Goal: Information Seeking & Learning: Learn about a topic

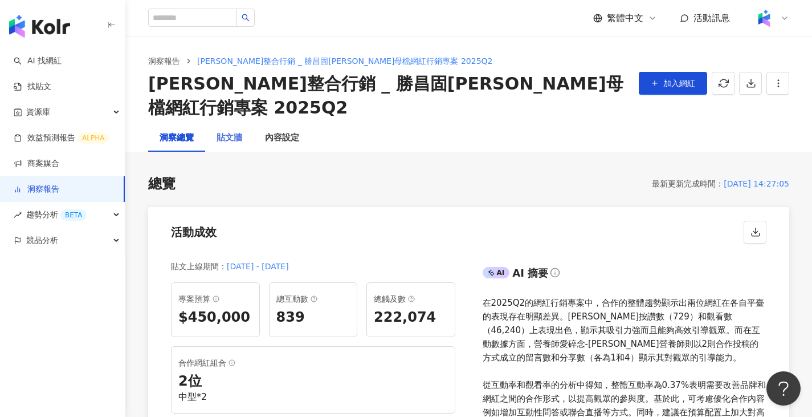
click at [243, 124] on div "貼文牆" at bounding box center [229, 137] width 48 height 27
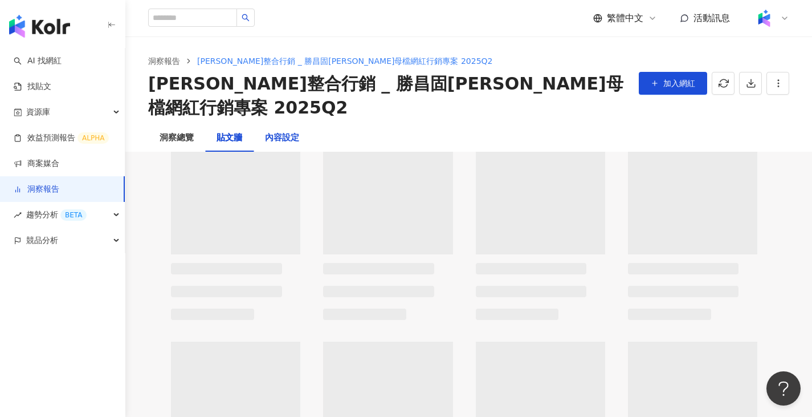
click at [274, 131] on div "內容設定" at bounding box center [282, 138] width 34 height 14
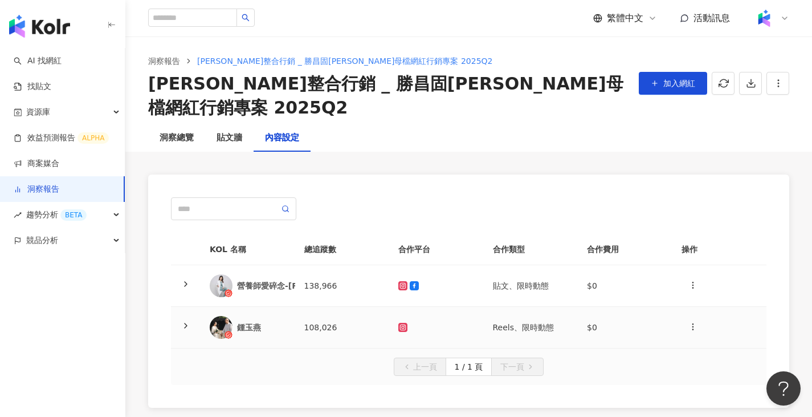
click at [327, 265] on td "138,966" at bounding box center [342, 286] width 95 height 42
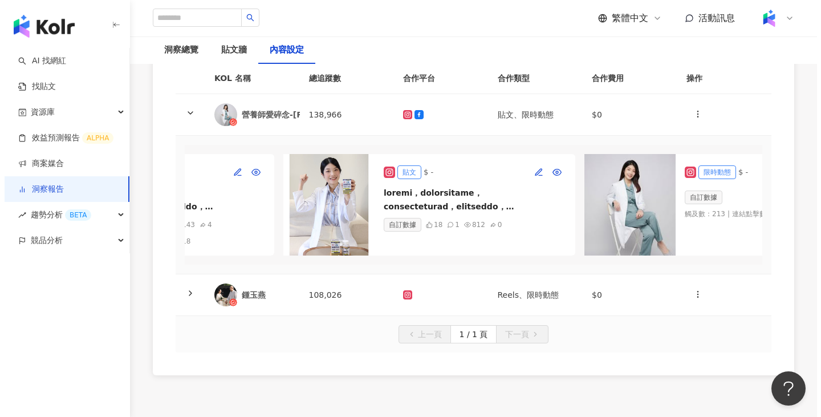
scroll to position [0, 216]
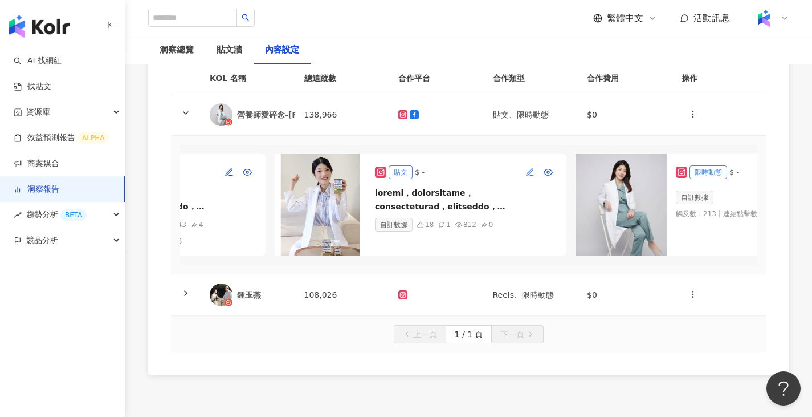
click at [525, 163] on button "button" at bounding box center [530, 172] width 18 height 18
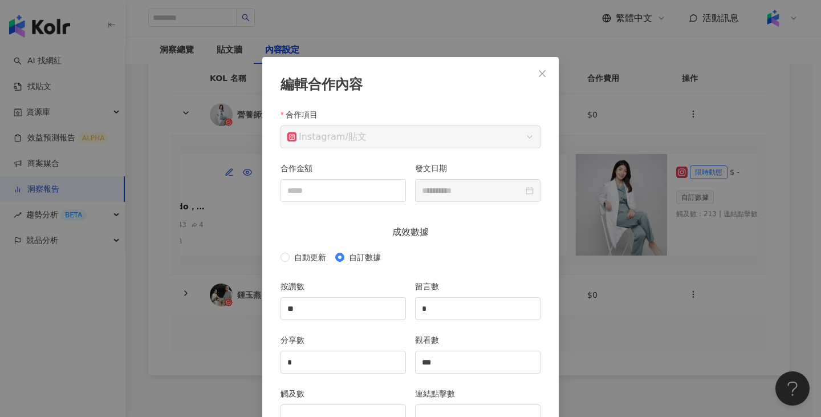
scroll to position [57, 0]
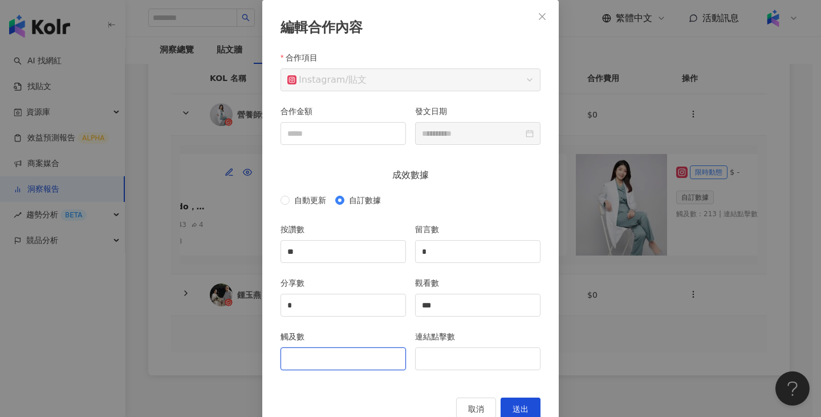
click at [343, 351] on input "觸及數" at bounding box center [343, 359] width 124 height 22
type input "**"
type input "***"
click at [521, 407] on span "送出" at bounding box center [521, 408] width 16 height 9
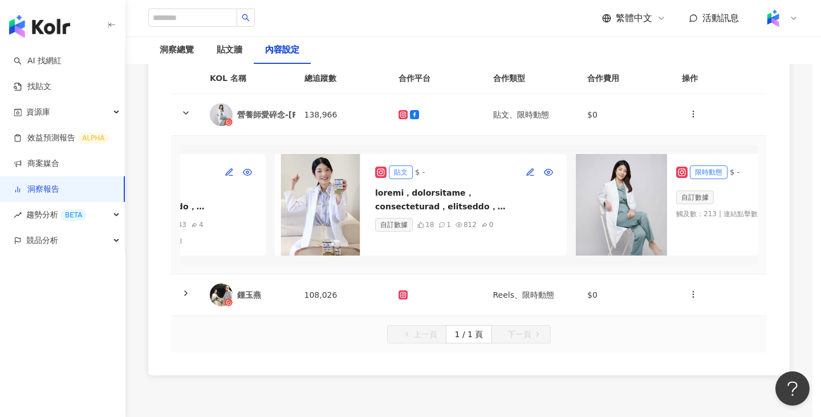
type input "**"
type input "*"
type input "***"
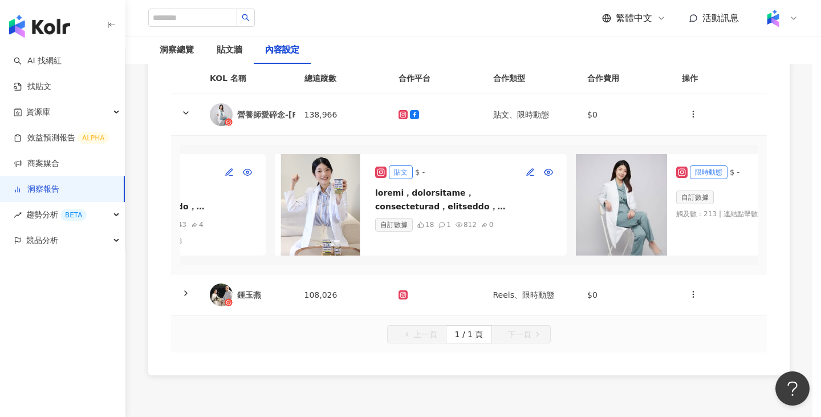
type input "**********"
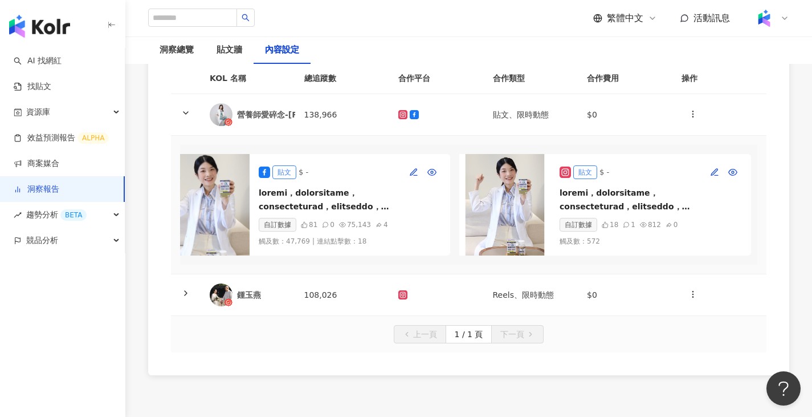
scroll to position [0, 0]
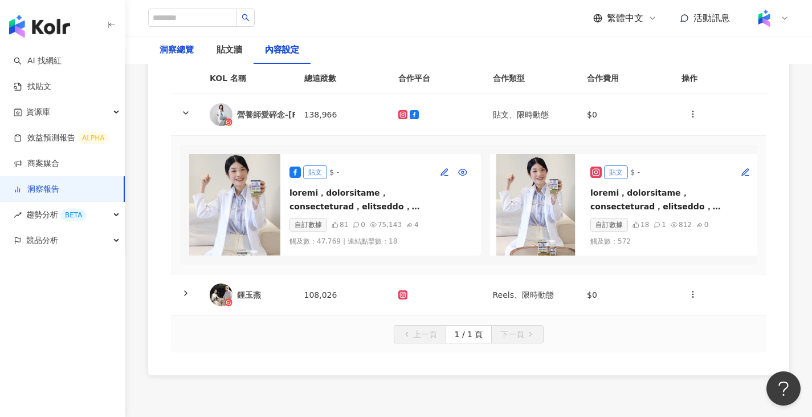
click at [181, 48] on div "洞察總覽" at bounding box center [177, 50] width 34 height 14
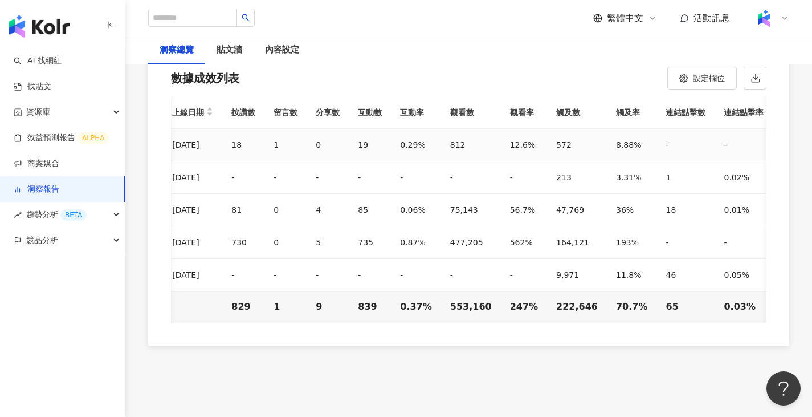
scroll to position [0, 308]
click at [111, 216] on div "趨勢分析 BETA" at bounding box center [62, 215] width 125 height 26
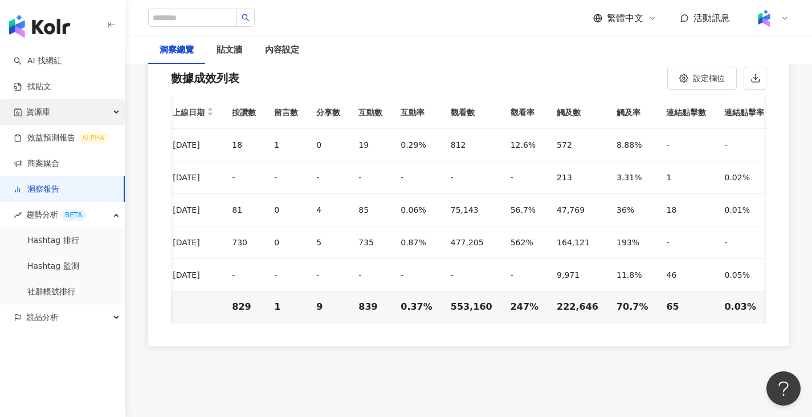
click at [102, 111] on div "資源庫" at bounding box center [62, 112] width 125 height 26
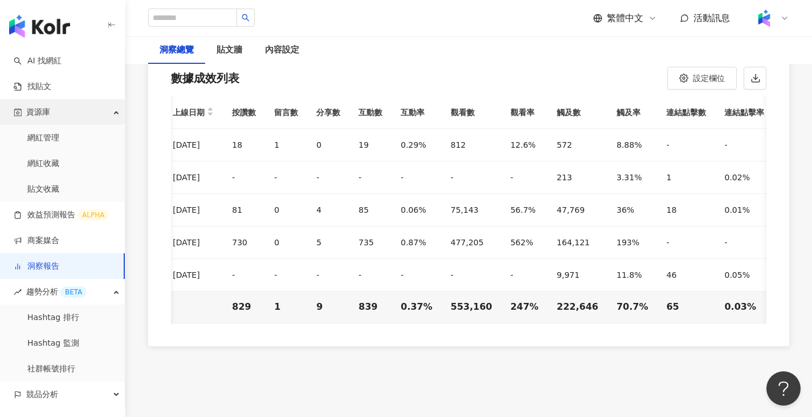
click at [102, 111] on div "資源庫" at bounding box center [62, 112] width 125 height 26
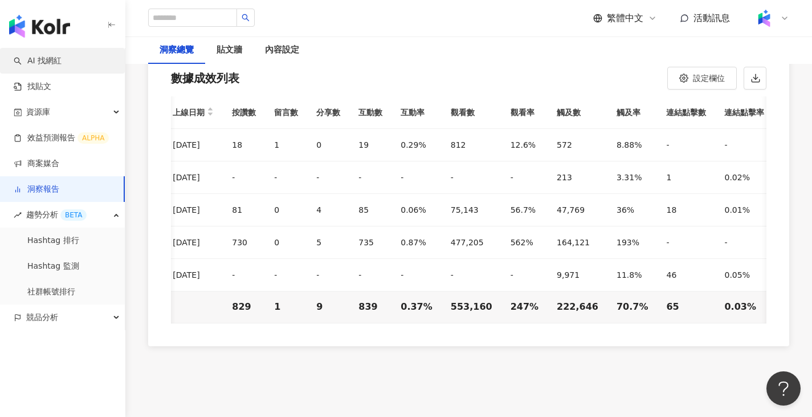
click at [60, 60] on link "AI 找網紅" at bounding box center [38, 60] width 48 height 11
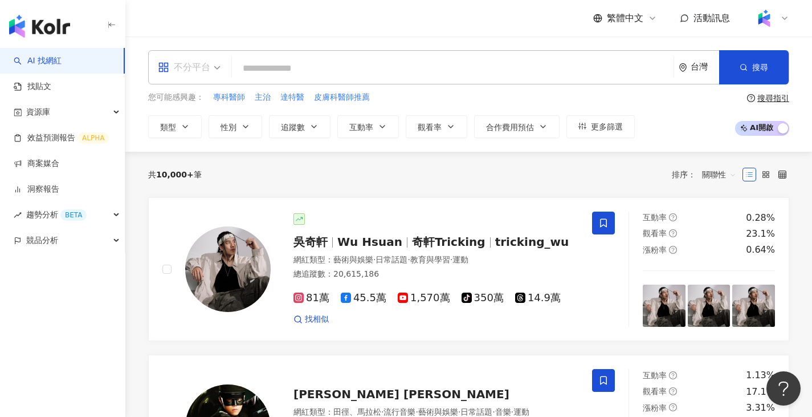
click at [214, 54] on input "search" at bounding box center [189, 60] width 63 height 18
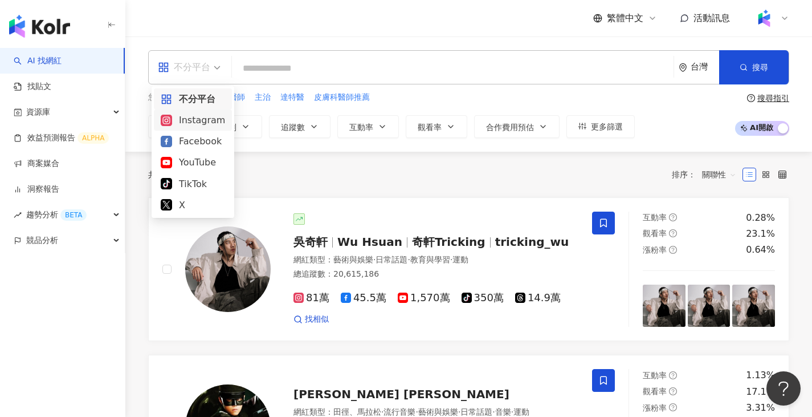
click at [216, 115] on div "Instagram" at bounding box center [193, 120] width 64 height 14
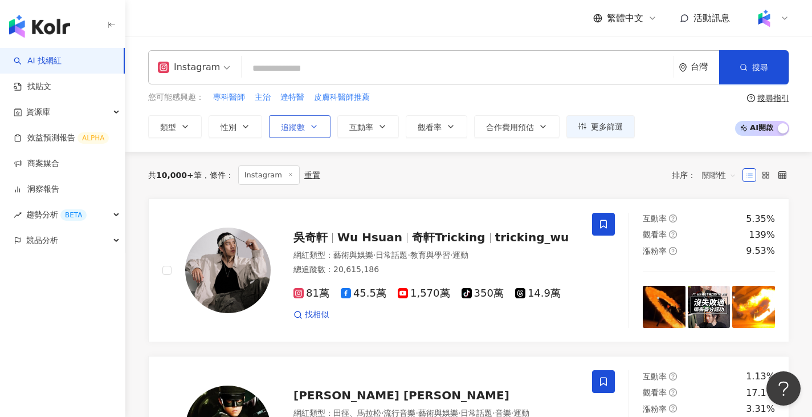
click at [314, 132] on button "追蹤數" at bounding box center [300, 126] width 62 height 23
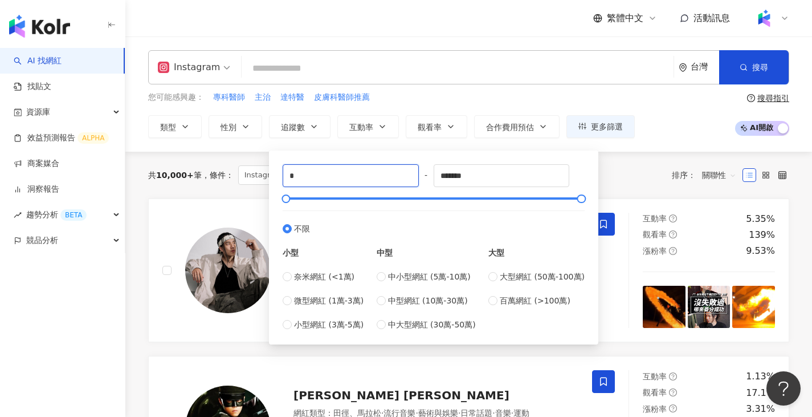
drag, startPoint x: 389, startPoint y: 174, endPoint x: 271, endPoint y: 174, distance: 117.4
click at [271, 174] on div "* - ******* 不限 小型 奈米網紅 (<1萬) 微型網紅 (1萬-3萬) 小型網紅 (3萬-5萬) 中型 中小型網紅 (5萬-10萬) 中型網紅 (…" at bounding box center [434, 248] width 330 height 194
type input "*****"
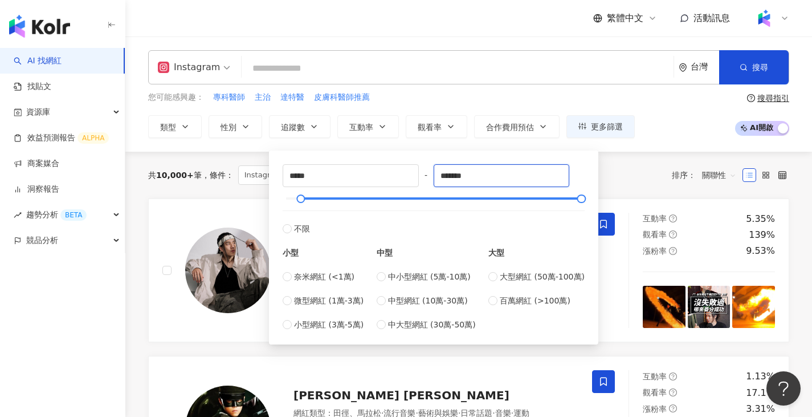
drag, startPoint x: 501, startPoint y: 173, endPoint x: 424, endPoint y: 176, distance: 77.0
click at [424, 176] on div "***** - ******* 不限 小型 奈米網紅 (<1萬) 微型網紅 (1萬-3萬) 小型網紅 (3萬-5萬) 中型 中小型網紅 (5萬-10萬) 中型…" at bounding box center [434, 247] width 302 height 166
type input "******"
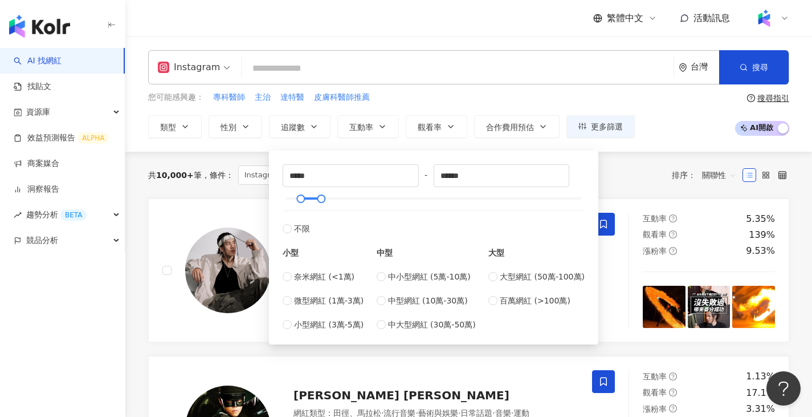
click at [440, 151] on div "***** - ****** 不限 小型 奈米網紅 (<1萬) 微型網紅 (1萬-3萬) 小型網紅 (3萬-5萬) 中型 中小型網紅 (5萬-10萬) 中型網…" at bounding box center [434, 248] width 330 height 194
click at [391, 135] on button "互動率" at bounding box center [369, 126] width 62 height 23
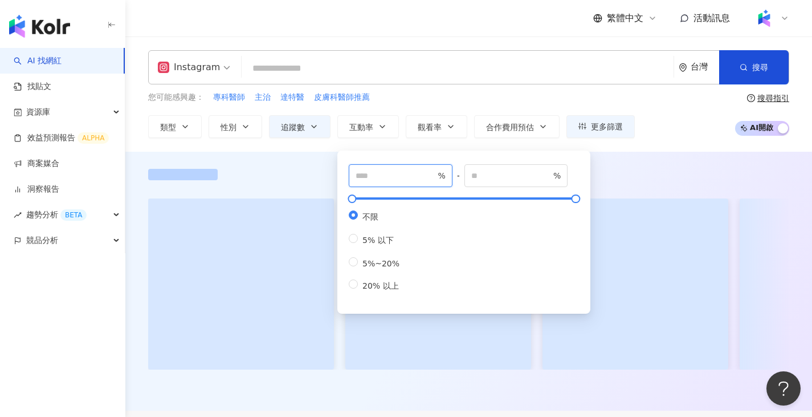
click at [401, 169] on input "number" at bounding box center [396, 175] width 80 height 13
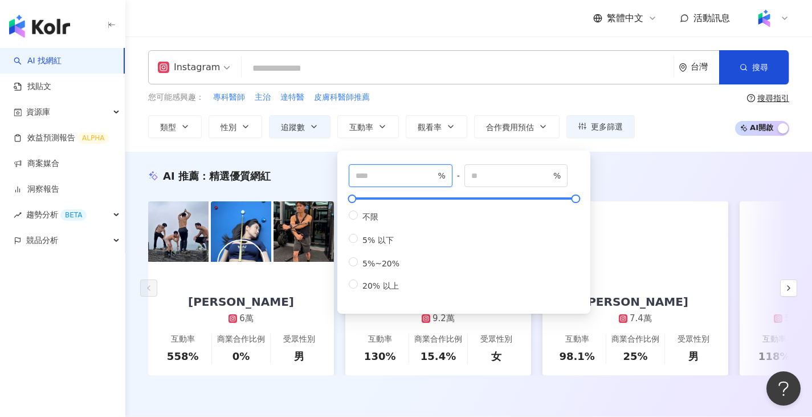
type input "***"
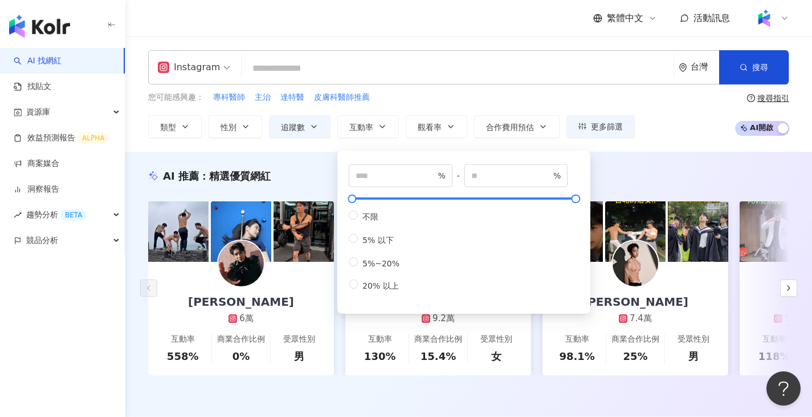
click at [461, 73] on input "search" at bounding box center [457, 69] width 423 height 22
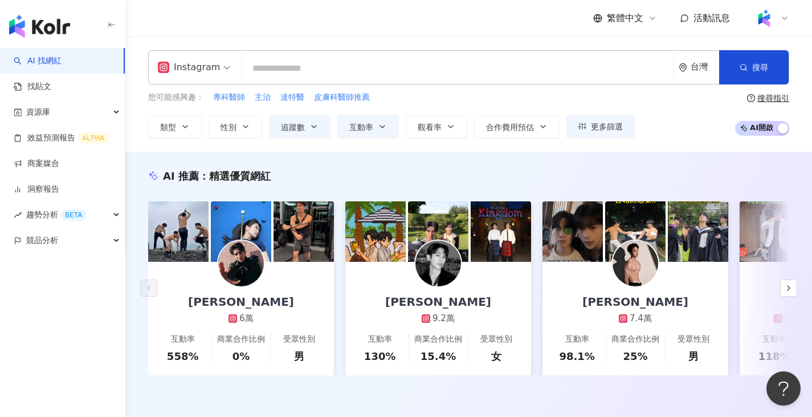
click at [410, 77] on input "search" at bounding box center [457, 69] width 423 height 22
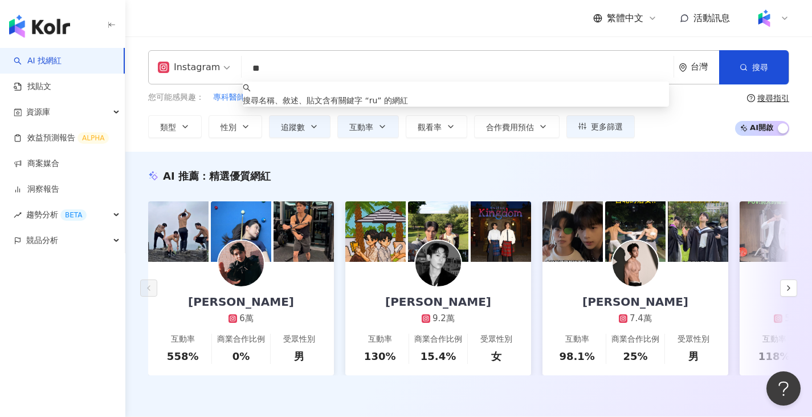
type input "*"
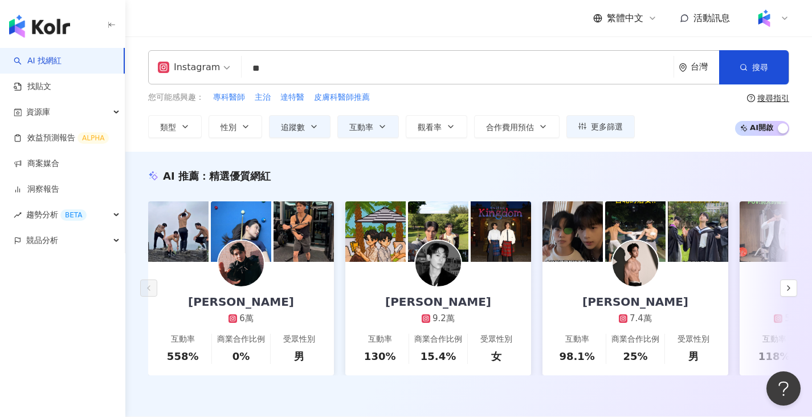
type input "*"
type input "**"
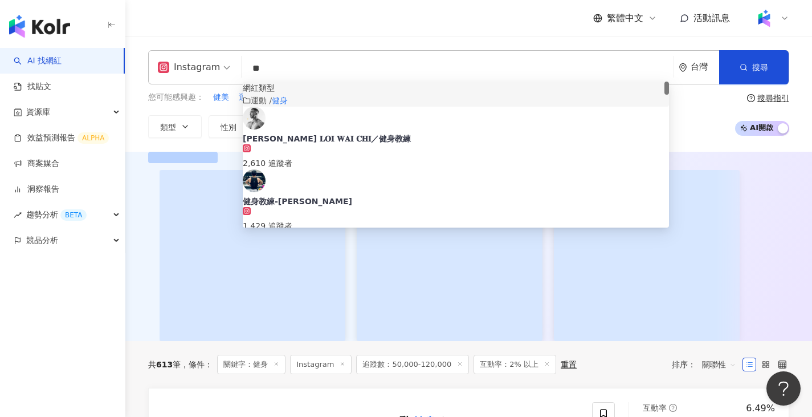
click at [222, 148] on div "Instagram ** 台灣 搜尋 customizedTag 7c081026-9424-4a77-b30c-e45e13a88166 網紅類型 運動 /…" at bounding box center [468, 93] width 687 height 115
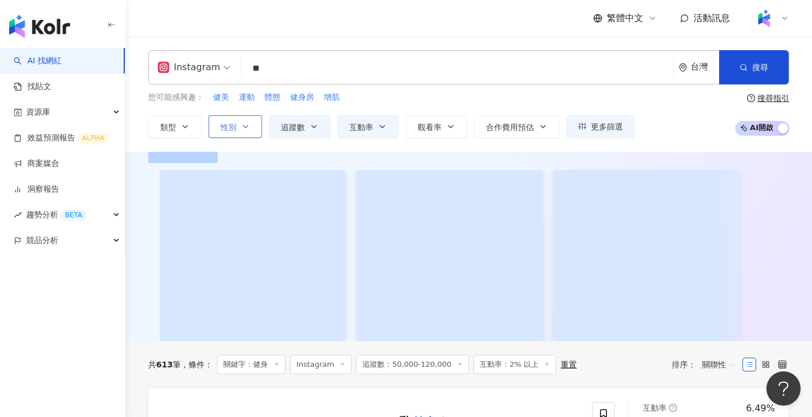
click at [246, 127] on icon "button" at bounding box center [245, 126] width 5 height 2
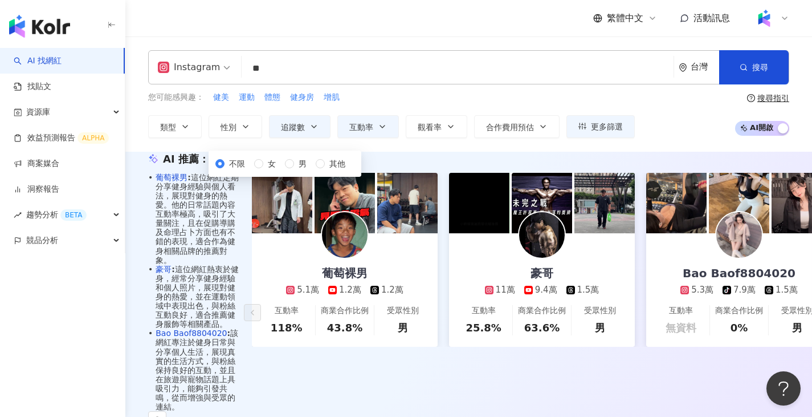
click at [461, 166] on div "AI 推薦 ： 表達健身的網紅 • 葡萄裸男 : 這位網紅定期分享健身經驗與個人看法，展現對健身的熱愛。他的日常話題內容互動率極高，吸引了大量關注，且在促購導…" at bounding box center [468, 321] width 687 height 338
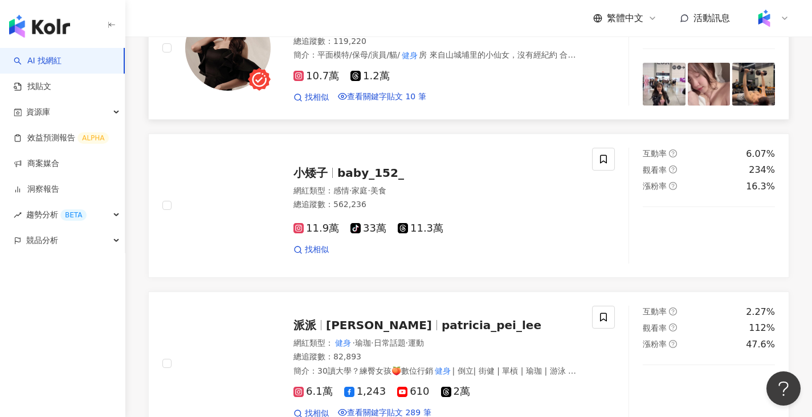
scroll to position [1717, 0]
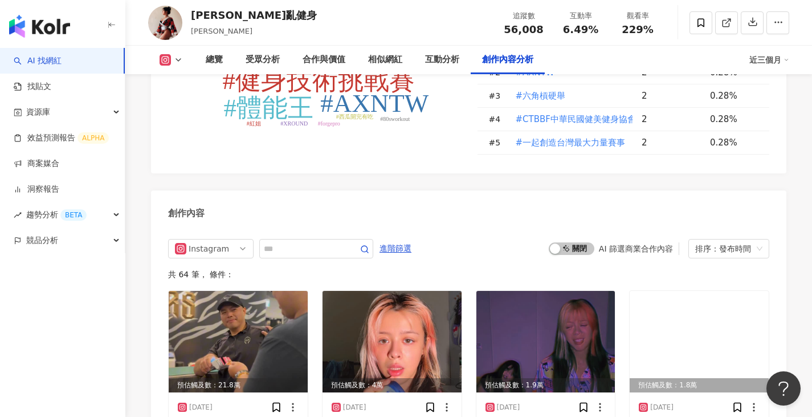
scroll to position [3437, 0]
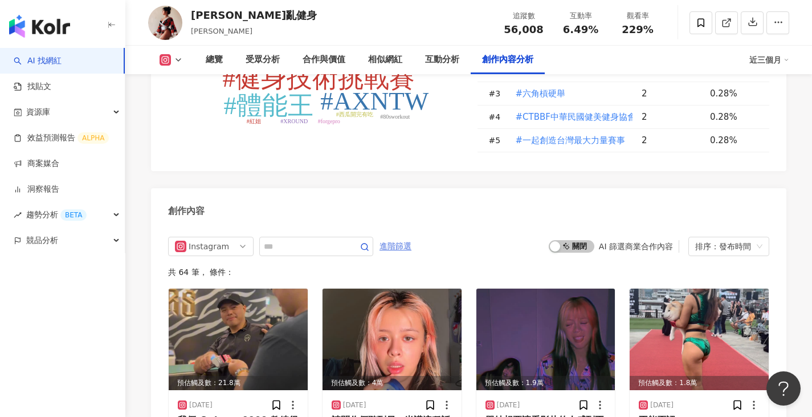
click at [412, 237] on span "進階篩選" at bounding box center [396, 246] width 32 height 18
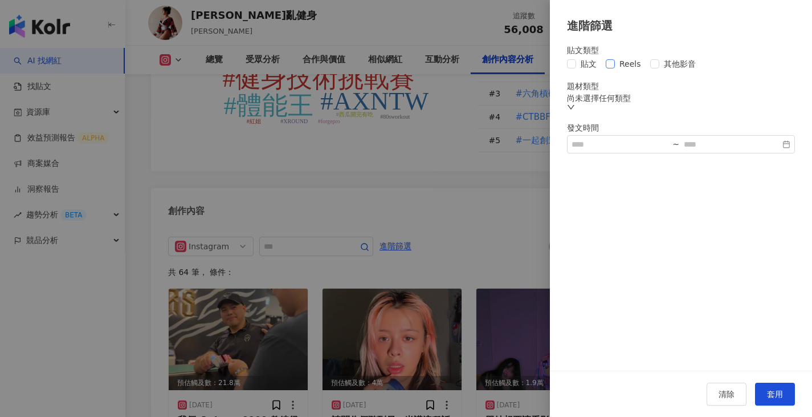
click at [631, 67] on span "Reels" at bounding box center [630, 64] width 31 height 13
click at [775, 395] on span "套用" at bounding box center [775, 393] width 16 height 9
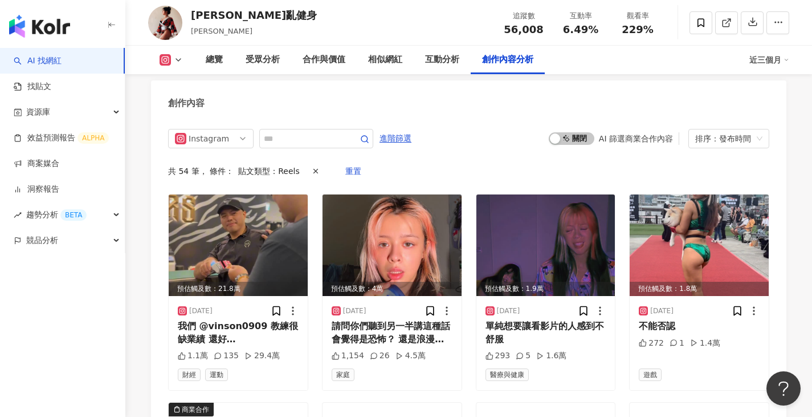
scroll to position [3545, 0]
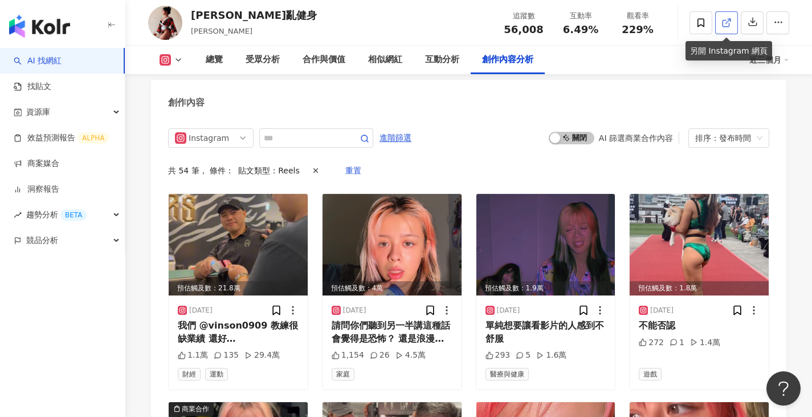
click at [728, 15] on link at bounding box center [727, 22] width 23 height 23
drag, startPoint x: 191, startPoint y: 17, endPoint x: 259, endPoint y: 21, distance: 67.9
click at [259, 21] on div "范小凡亂健身 范小凡 追蹤數 56,008 互動率 6.49% 觀看率 229%" at bounding box center [468, 22] width 687 height 45
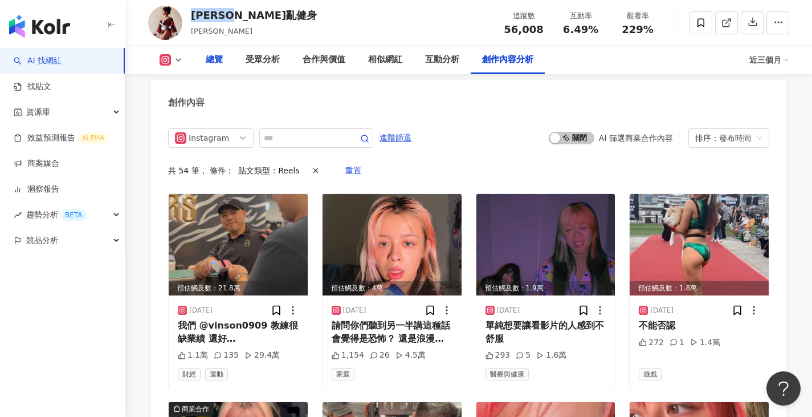
click at [205, 63] on div "總覽" at bounding box center [214, 60] width 40 height 29
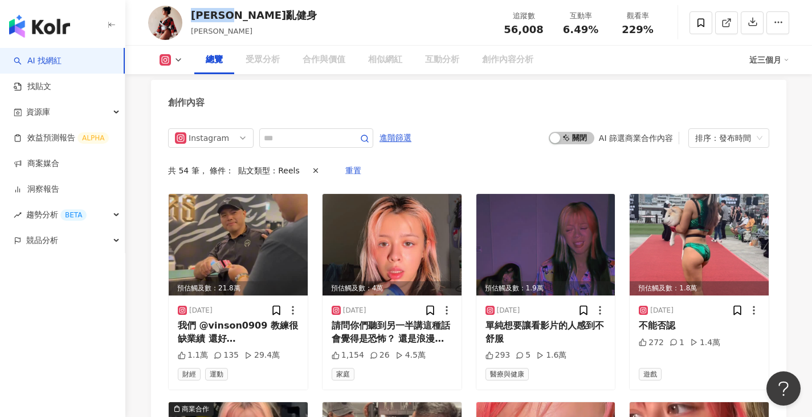
scroll to position [70, 0]
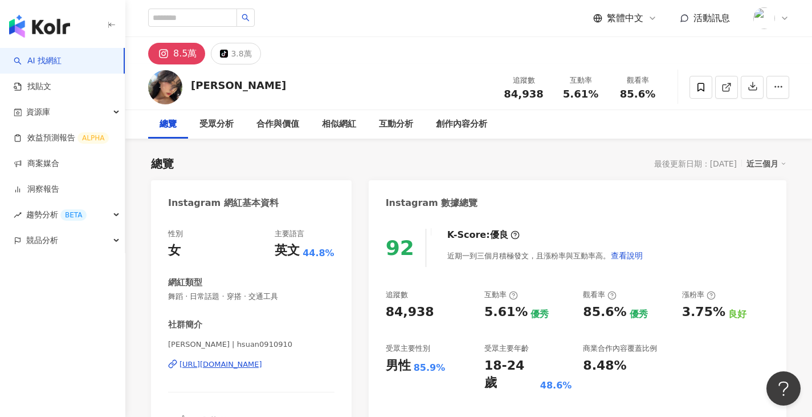
click at [514, 6] on div "繁體中文 活動訊息" at bounding box center [468, 18] width 641 height 36
click at [721, 88] on link at bounding box center [727, 87] width 23 height 23
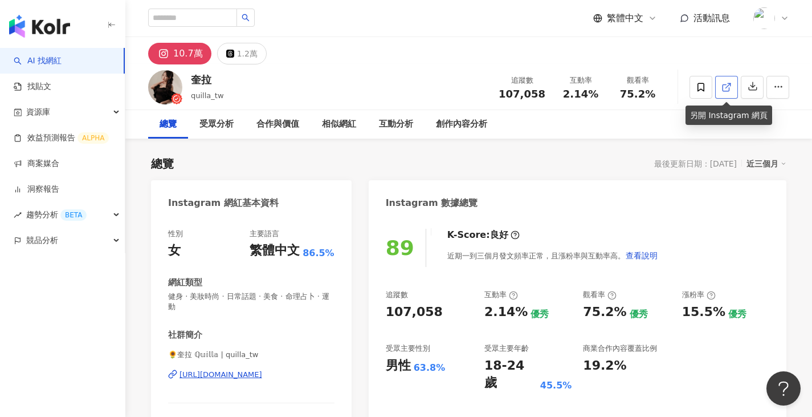
click at [729, 89] on icon at bounding box center [727, 87] width 10 height 10
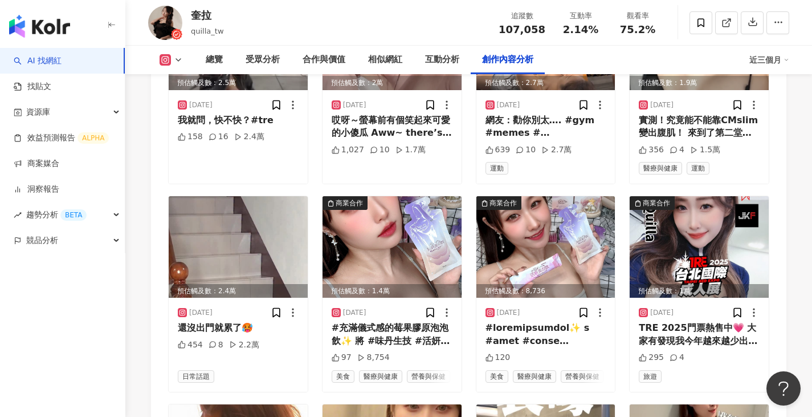
scroll to position [3662, 0]
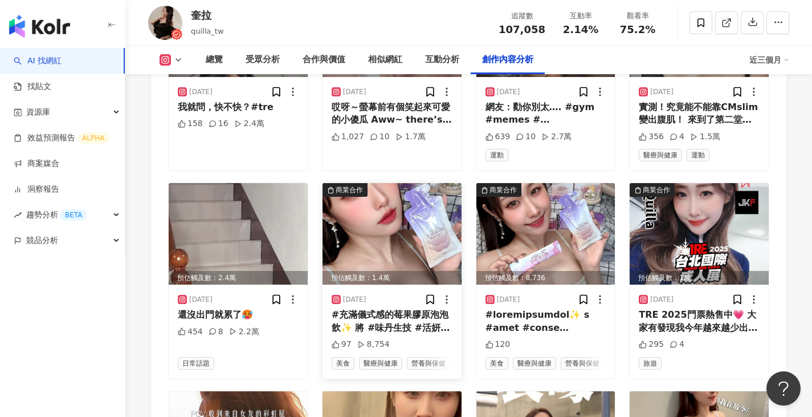
click at [399, 251] on img at bounding box center [392, 233] width 139 height 101
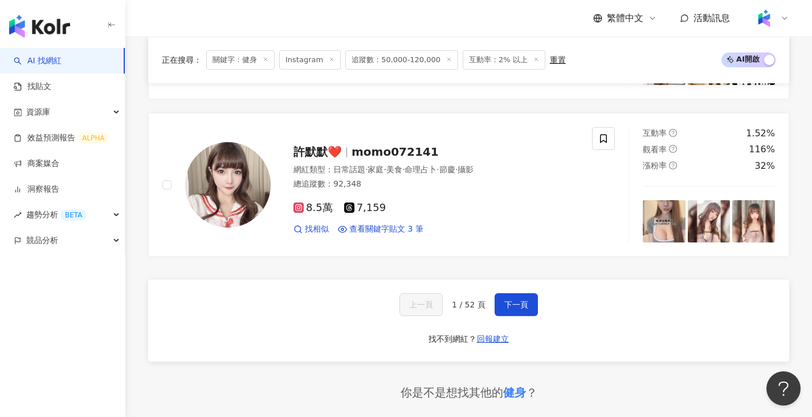
scroll to position [2116, 0]
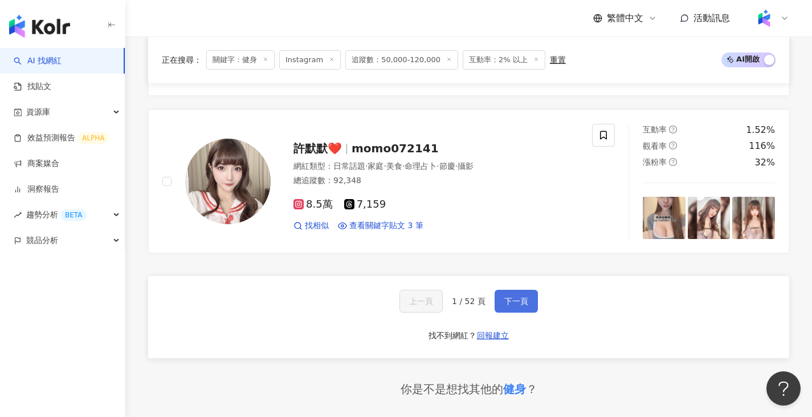
click at [500, 303] on button "下一頁" at bounding box center [516, 301] width 43 height 23
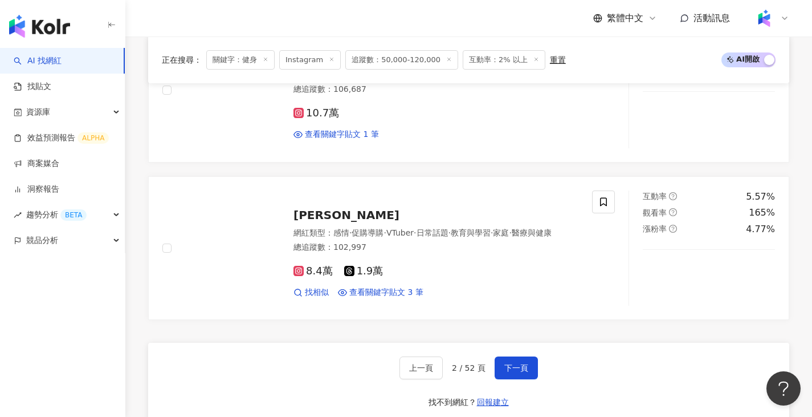
scroll to position [2109, 0]
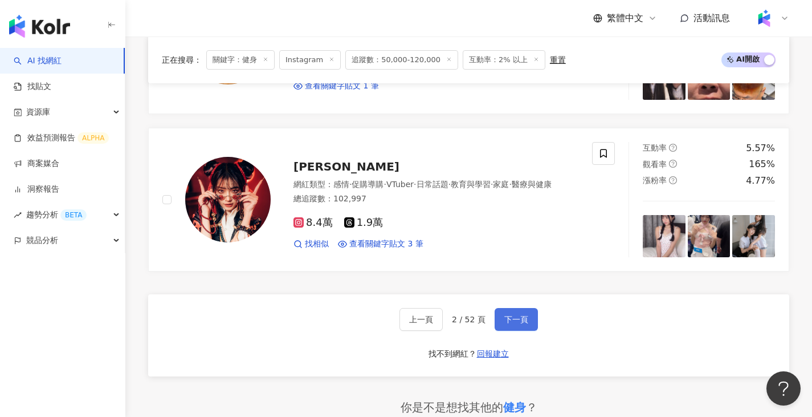
click at [513, 315] on span "下一頁" at bounding box center [517, 319] width 24 height 9
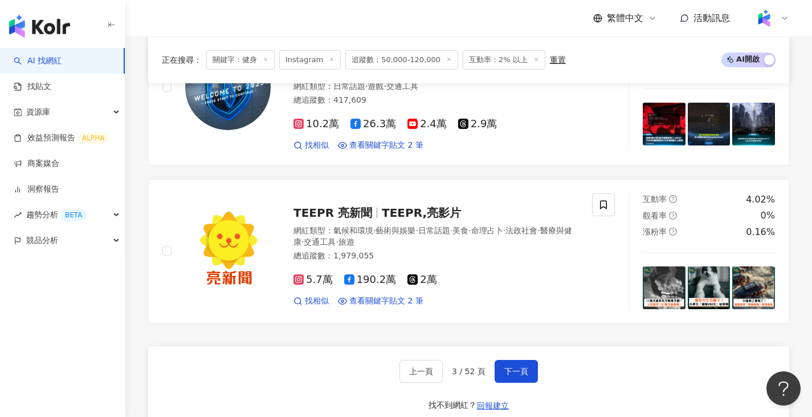
scroll to position [2166, 0]
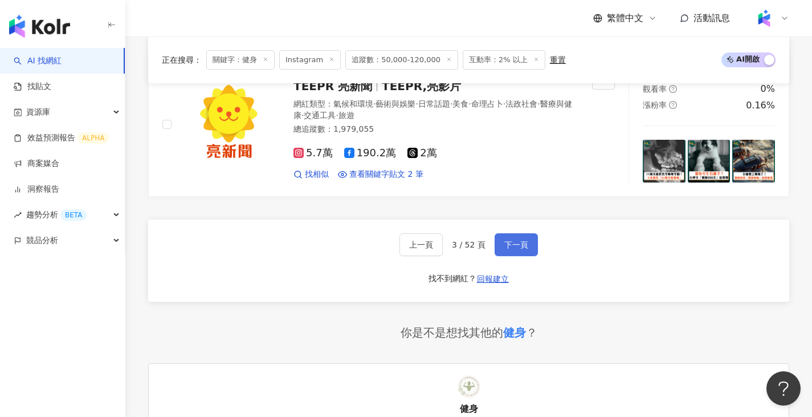
click at [533, 247] on button "下一頁" at bounding box center [516, 244] width 43 height 23
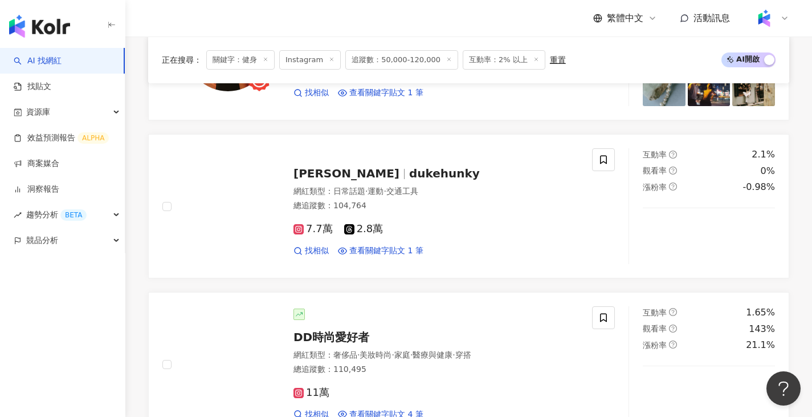
scroll to position [539, 0]
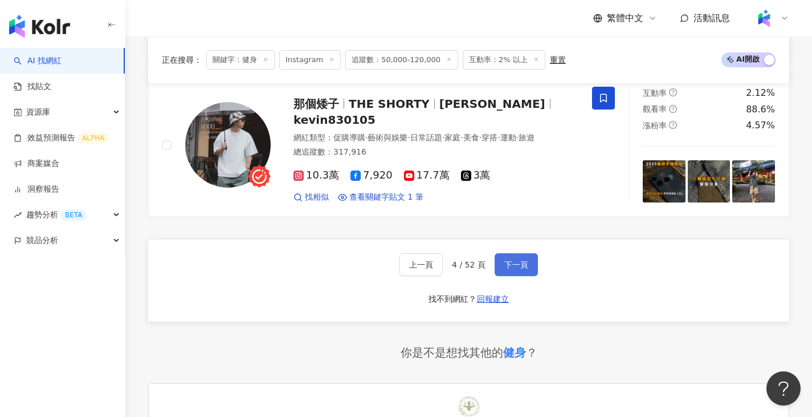
click at [518, 264] on span "下一頁" at bounding box center [517, 264] width 24 height 9
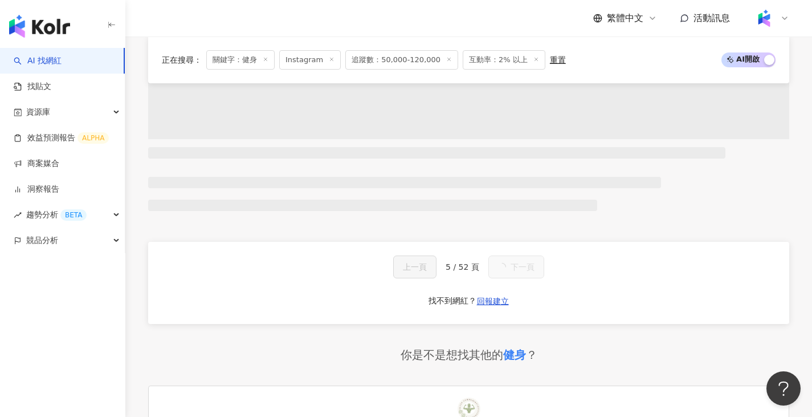
scroll to position [19, 0]
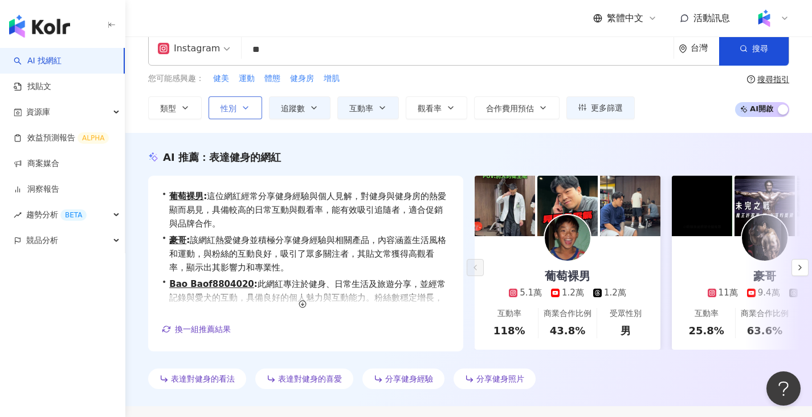
click at [259, 103] on button "性別" at bounding box center [236, 107] width 54 height 23
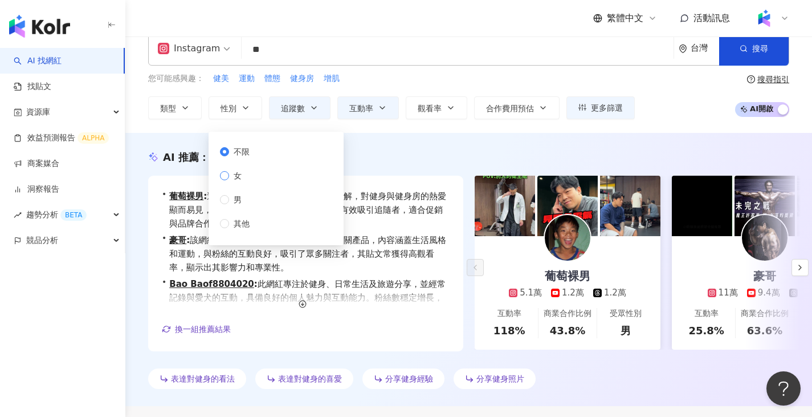
click at [234, 178] on span "女" at bounding box center [237, 175] width 17 height 13
click at [454, 133] on div "AI 推薦 ： 表達健身的網紅 • 葡萄裸男 : 這位網紅經常分享健身經驗與個人見解，對健身與健身房的熱愛顯而易見，具備較高的日常互動與觀看率，能有效吸引追隨…" at bounding box center [468, 269] width 687 height 273
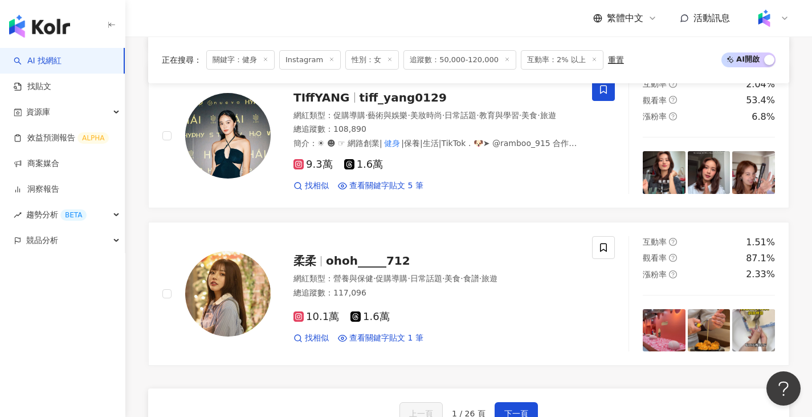
scroll to position [2059, 0]
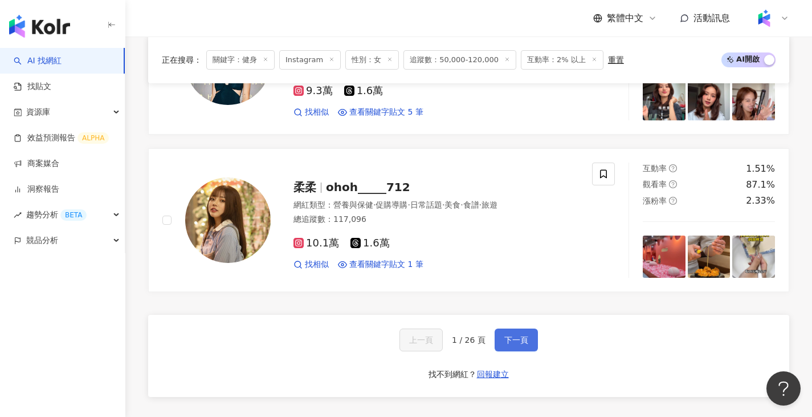
click at [528, 350] on button "下一頁" at bounding box center [516, 339] width 43 height 23
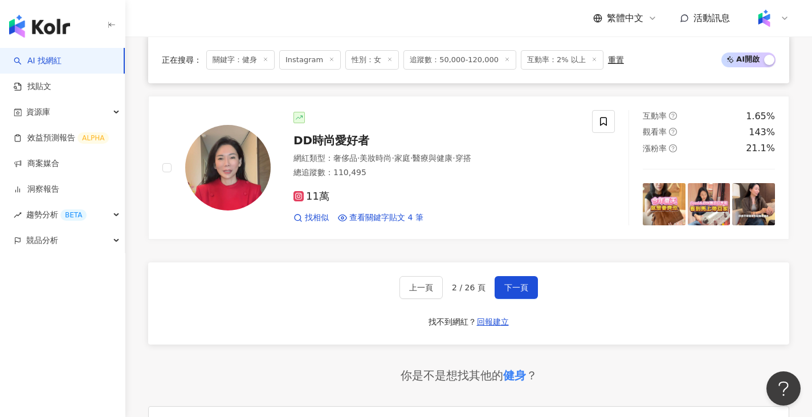
scroll to position [2123, 0]
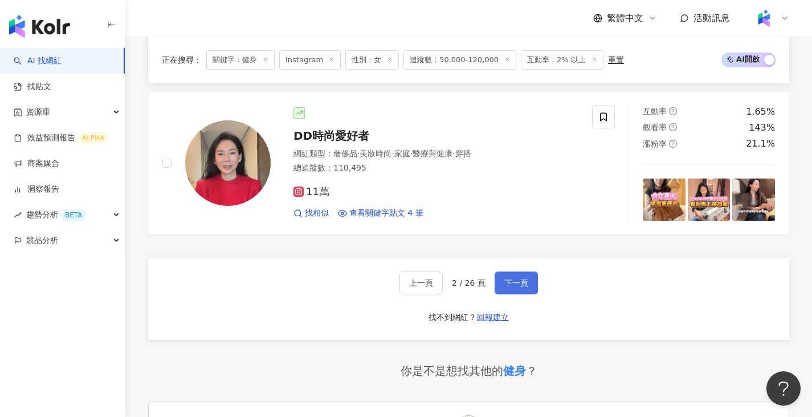
click at [525, 283] on span "下一頁" at bounding box center [517, 282] width 24 height 9
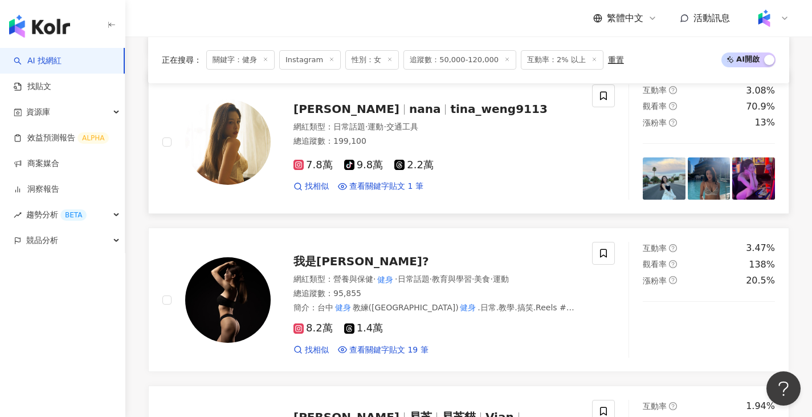
scroll to position [1461, 0]
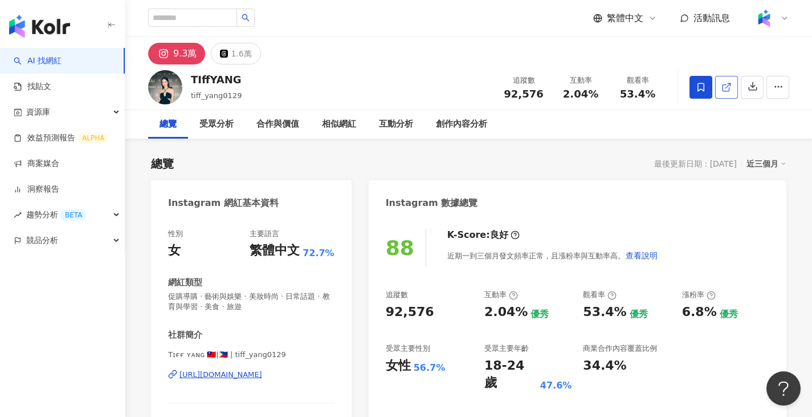
click at [727, 90] on icon at bounding box center [727, 87] width 10 height 10
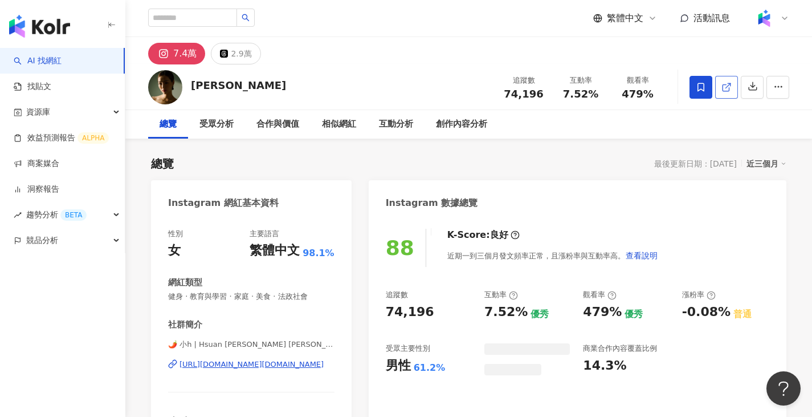
click at [723, 87] on icon at bounding box center [726, 87] width 6 height 6
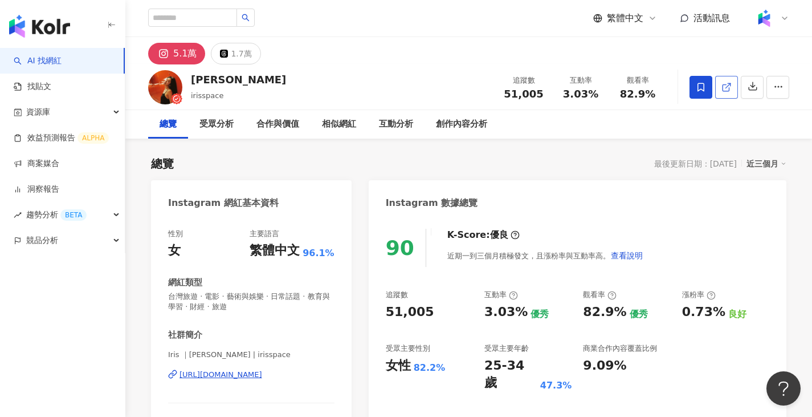
click at [731, 81] on span at bounding box center [727, 87] width 10 height 12
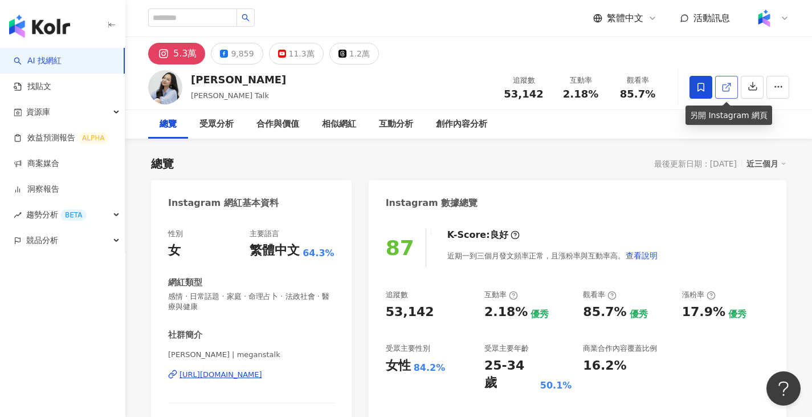
click at [728, 85] on line at bounding box center [728, 85] width 5 height 5
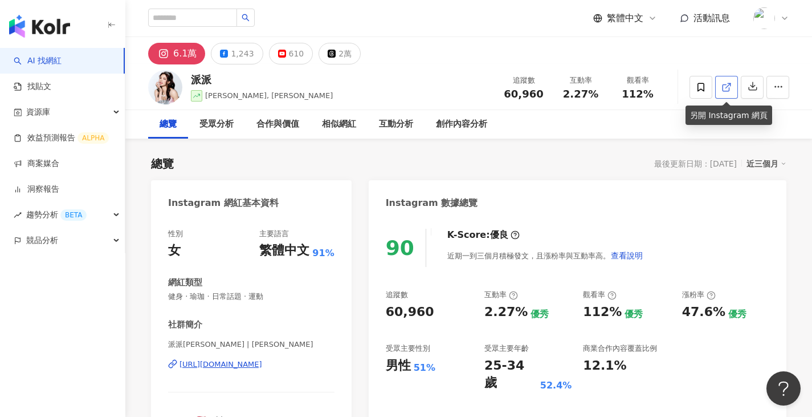
click at [726, 83] on icon at bounding box center [727, 87] width 10 height 10
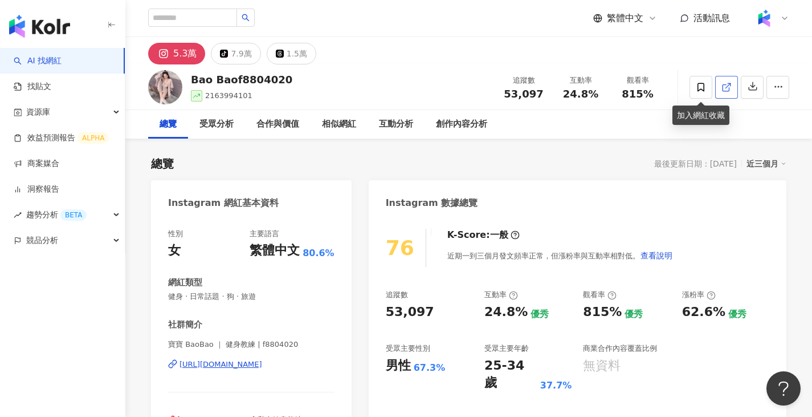
click at [726, 92] on icon at bounding box center [727, 87] width 10 height 10
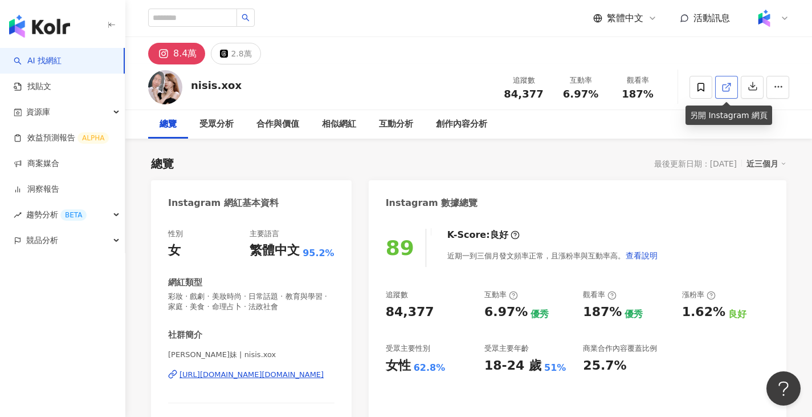
click at [728, 86] on line at bounding box center [728, 85] width 5 height 5
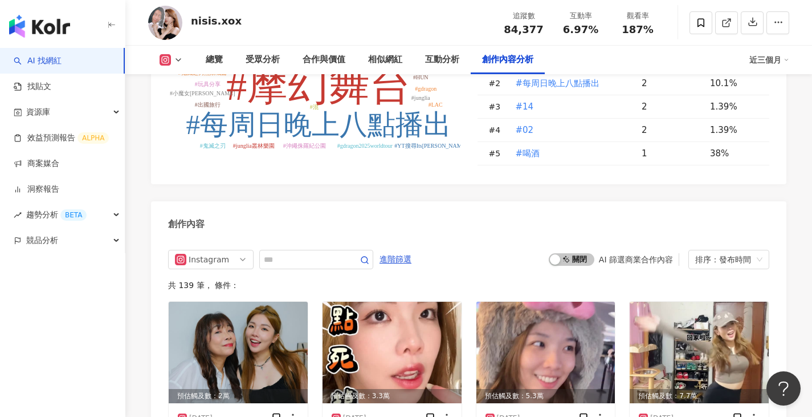
scroll to position [3458, 0]
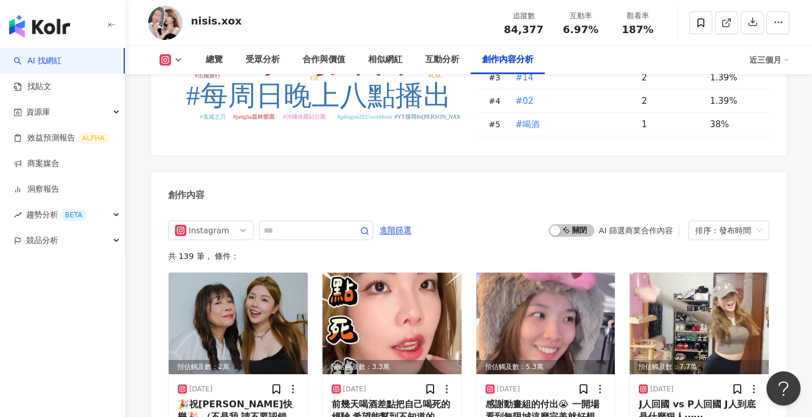
click at [486, 109] on div "#摩幻舞台 #每周日晚上八點播出 #14 #02 #喝酒 #作文 #會考 #進擊的巨人 #blackpink #jump #YT搜尋Its芮尼Day #gdr…" at bounding box center [469, 74] width 636 height 161
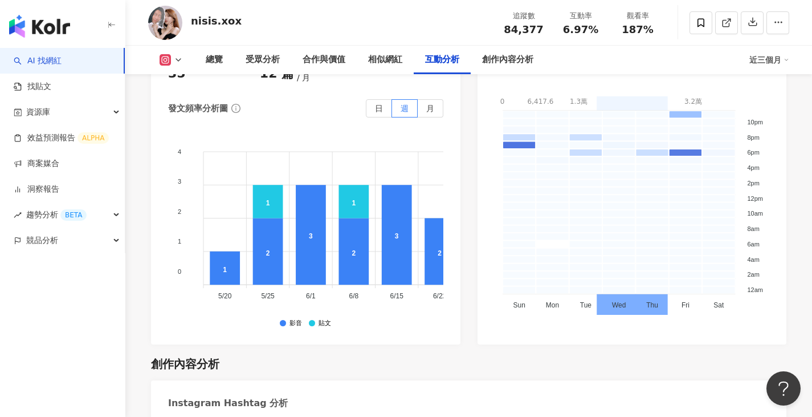
scroll to position [2945, 0]
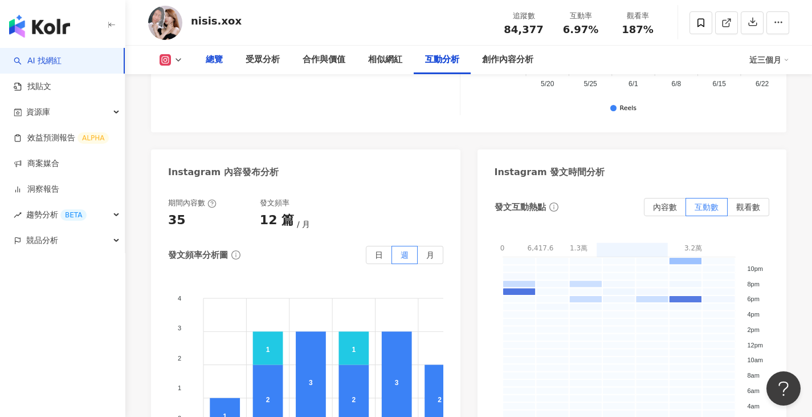
click at [212, 60] on div "總覽" at bounding box center [214, 60] width 17 height 14
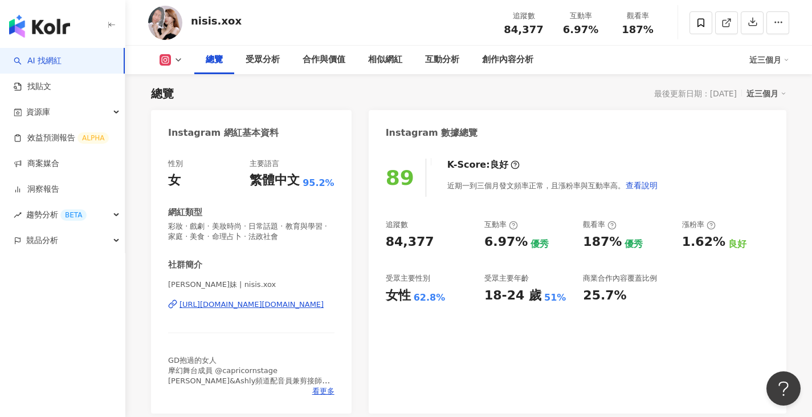
click at [309, 90] on div "總覽 最後更新日期：2025/8/15 近三個月" at bounding box center [469, 94] width 636 height 16
click at [430, 3] on div "nisis.xox 追蹤數 84,377 互動率 6.97% 觀看率 187%" at bounding box center [468, 22] width 687 height 45
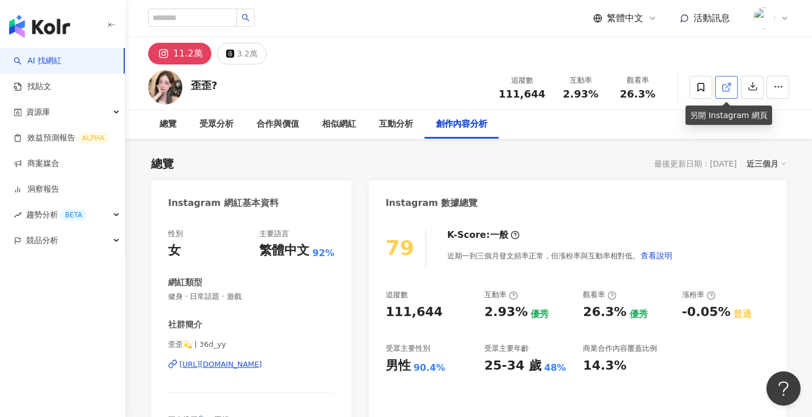
click at [726, 87] on icon at bounding box center [727, 87] width 10 height 10
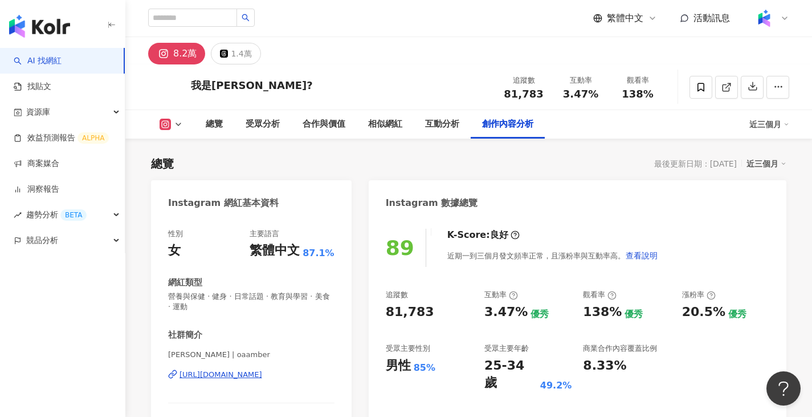
scroll to position [3507, 0]
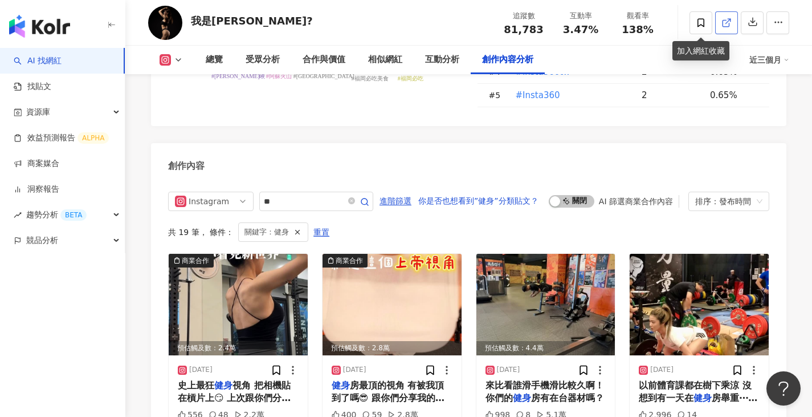
click at [730, 30] on link at bounding box center [727, 22] width 23 height 23
click at [212, 66] on div "總覽" at bounding box center [214, 60] width 17 height 14
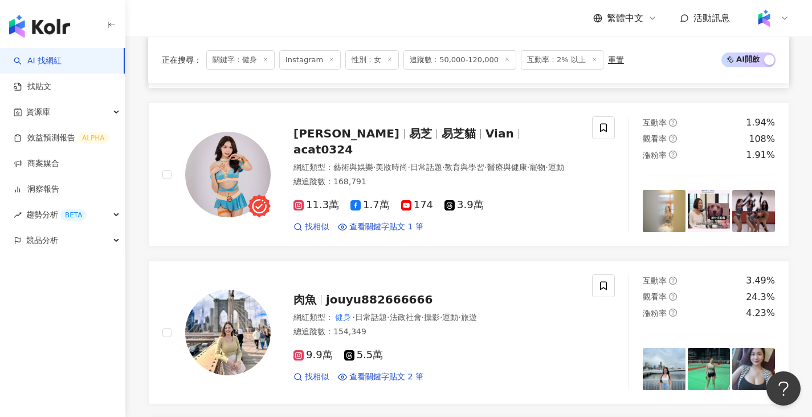
scroll to position [1689, 0]
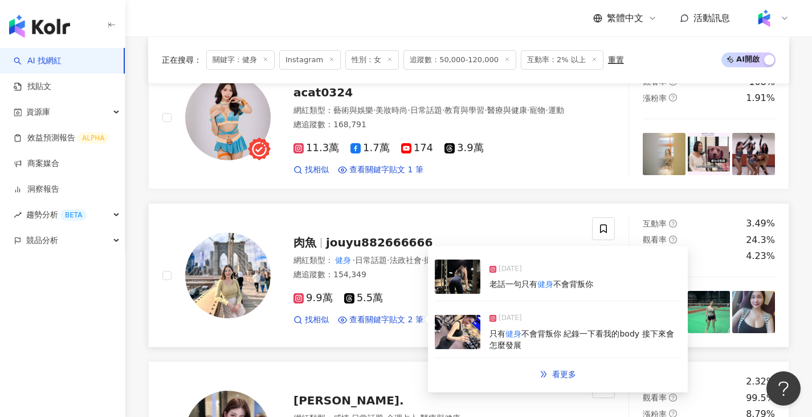
drag, startPoint x: 400, startPoint y: 316, endPoint x: 343, endPoint y: 245, distance: 91.6
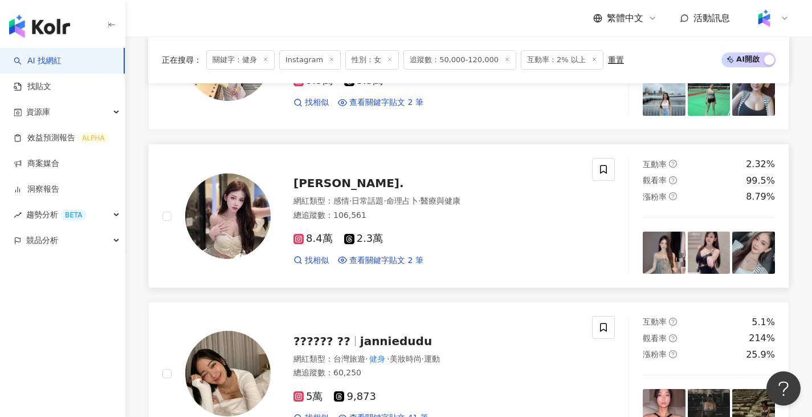
scroll to position [2031, 0]
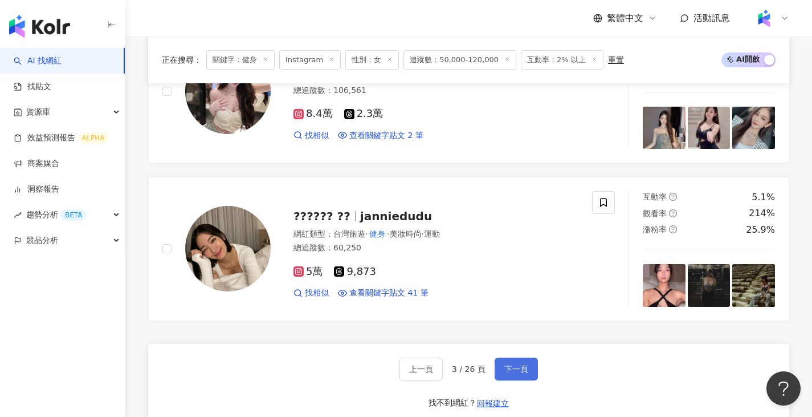
click at [525, 369] on span "下一頁" at bounding box center [517, 368] width 24 height 9
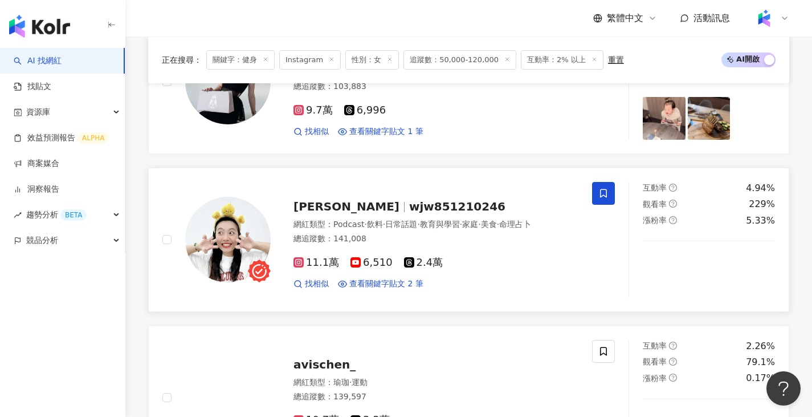
scroll to position [949, 0]
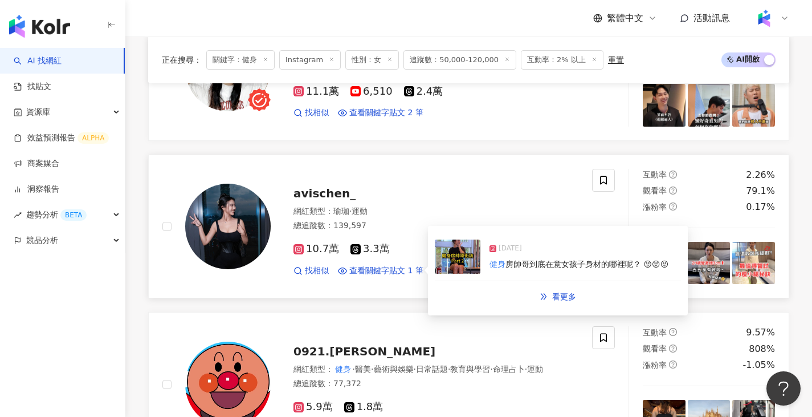
drag, startPoint x: 383, startPoint y: 270, endPoint x: 329, endPoint y: 192, distance: 95.0
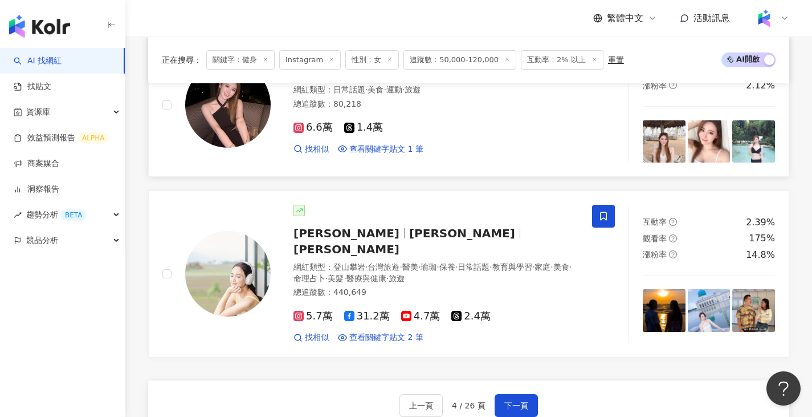
scroll to position [2146, 0]
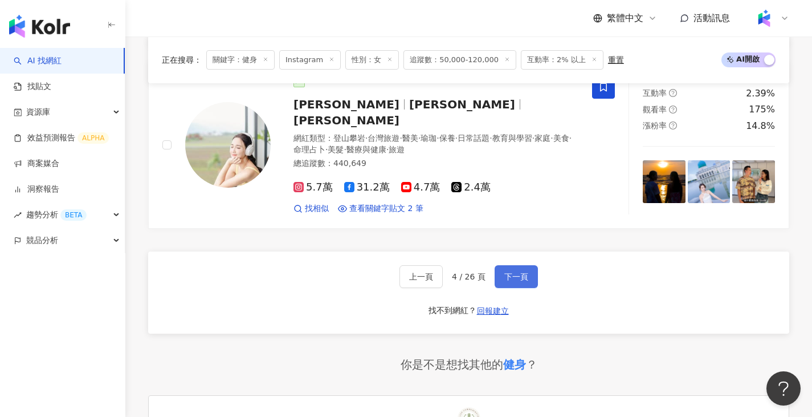
click at [505, 272] on span "下一頁" at bounding box center [517, 276] width 24 height 9
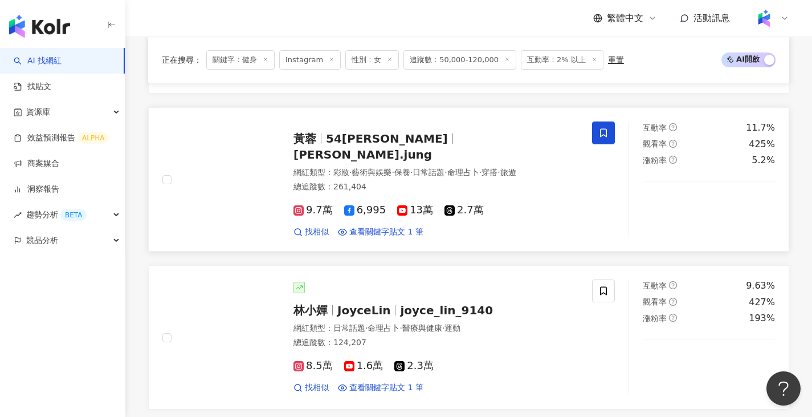
scroll to position [1434, 0]
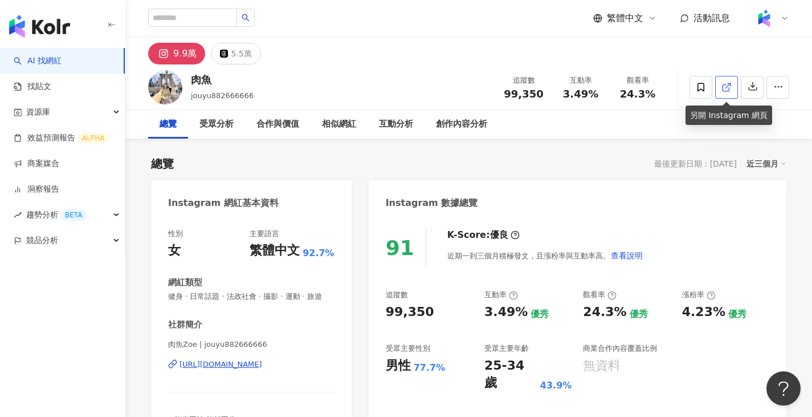
click at [721, 78] on link at bounding box center [727, 87] width 23 height 23
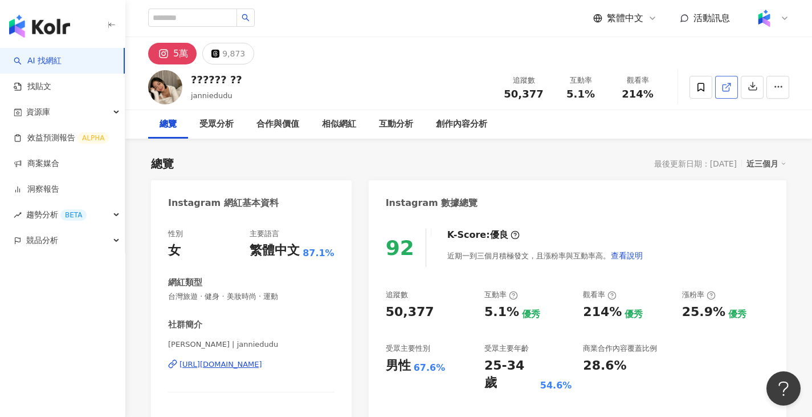
click at [732, 91] on link at bounding box center [727, 87] width 23 height 23
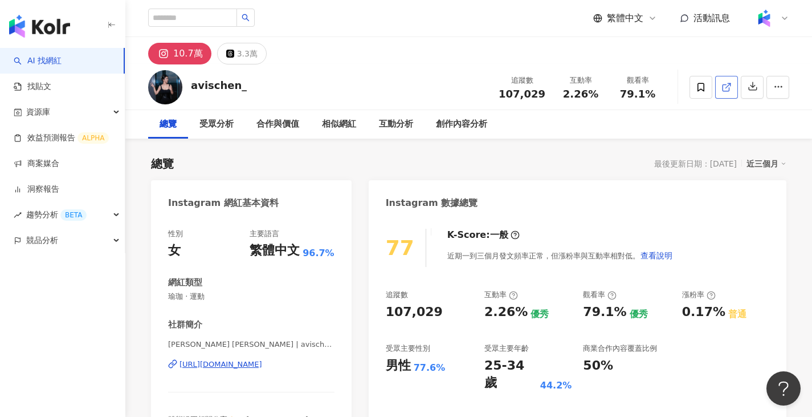
click at [723, 85] on icon at bounding box center [727, 87] width 10 height 10
click at [532, 3] on div "繁體中文 活動訊息" at bounding box center [468, 18] width 641 height 36
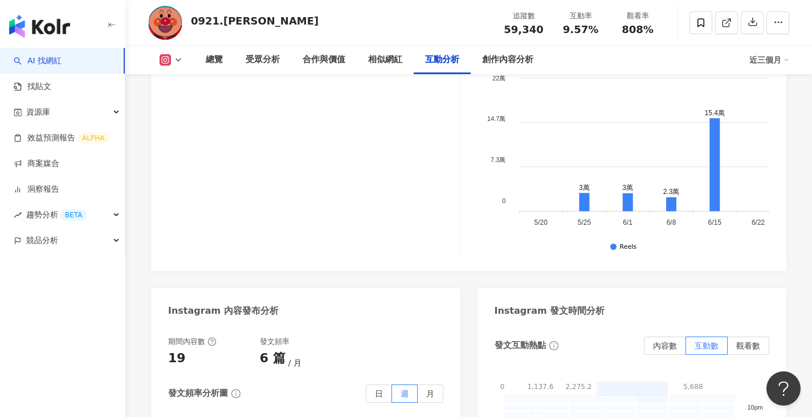
scroll to position [2629, 0]
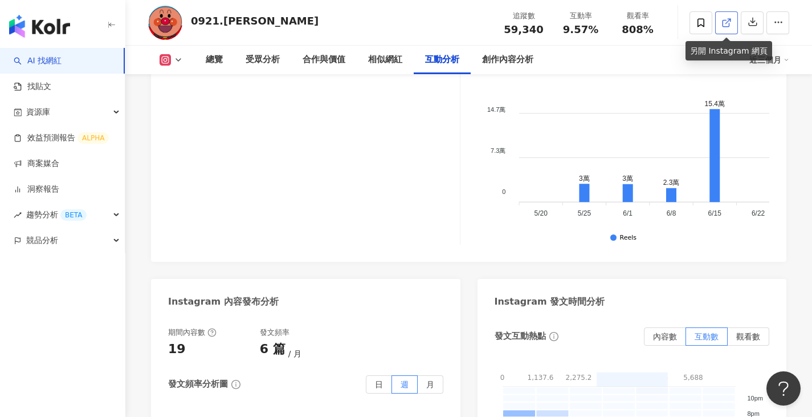
click at [721, 26] on link at bounding box center [727, 22] width 23 height 23
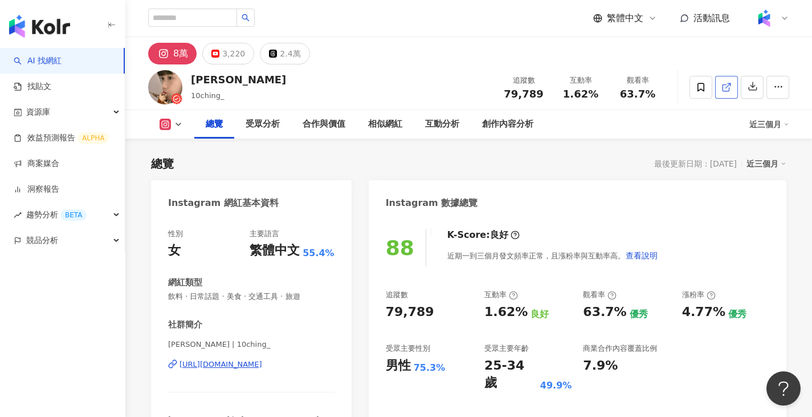
click at [718, 86] on link at bounding box center [727, 87] width 23 height 23
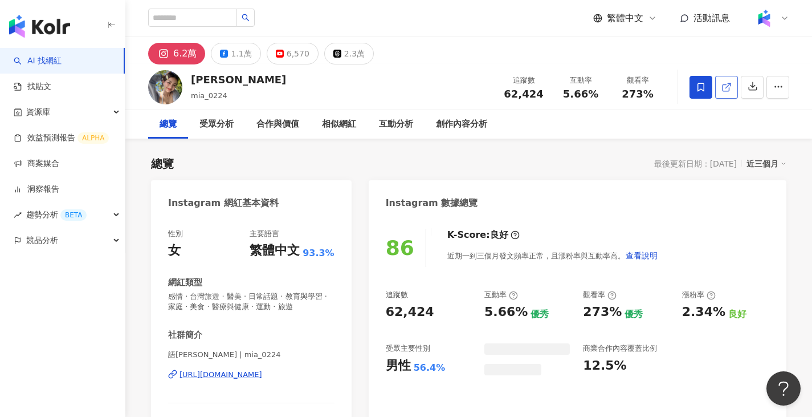
click at [729, 84] on line at bounding box center [728, 85] width 5 height 5
drag, startPoint x: 192, startPoint y: 78, endPoint x: 245, endPoint y: 79, distance: 52.5
click at [245, 79] on div "[PERSON_NAME]" at bounding box center [238, 79] width 95 height 14
copy div "[PERSON_NAME]"
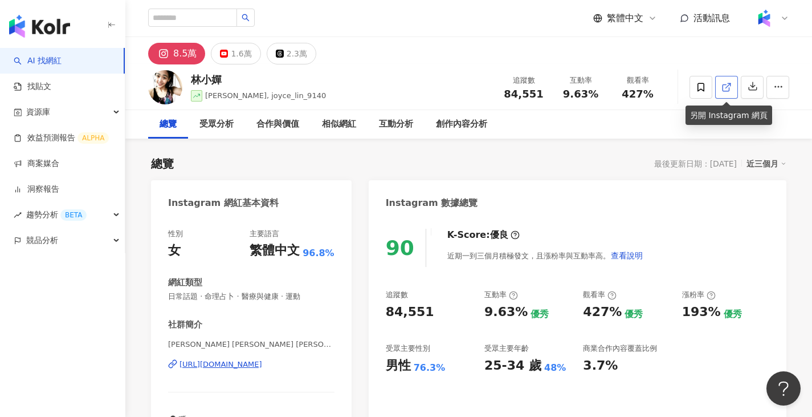
click at [724, 87] on icon at bounding box center [727, 87] width 10 height 10
drag, startPoint x: 189, startPoint y: 80, endPoint x: 220, endPoint y: 80, distance: 31.4
click at [220, 80] on div "[PERSON_NAME], joyce_lin_9140 追蹤數 84,551 互動率 9.63% 觀看率 427%" at bounding box center [468, 86] width 687 height 45
copy div "林小嬋"
